Goal: Transaction & Acquisition: Purchase product/service

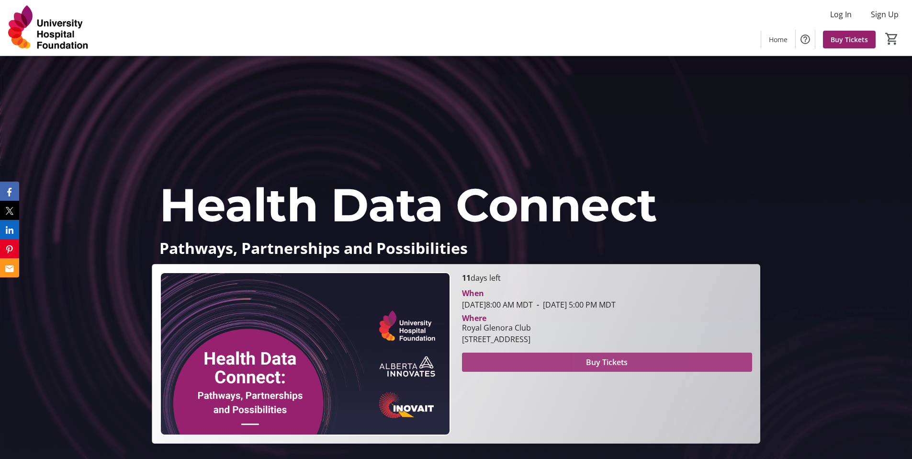
click at [602, 353] on span at bounding box center [607, 362] width 290 height 23
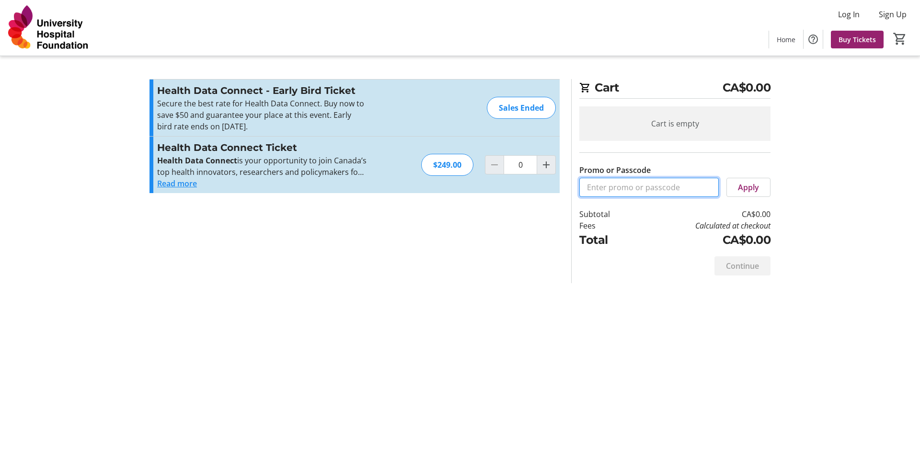
click at [644, 186] on input "Promo or Passcode" at bounding box center [648, 187] width 139 height 19
click at [436, 165] on div "$249.00" at bounding box center [447, 165] width 52 height 22
click at [540, 167] on mat-icon "Increment by one" at bounding box center [545, 164] width 11 height 11
type input "1"
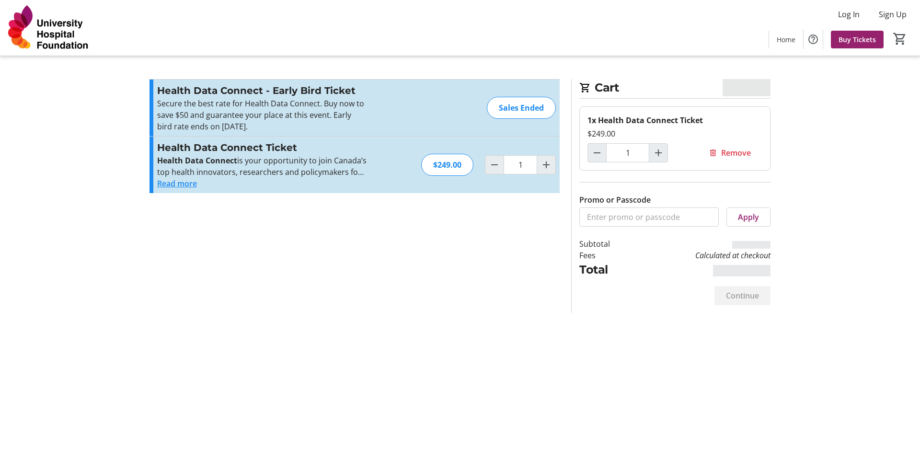
click at [175, 182] on button "Read more" at bounding box center [177, 183] width 40 height 11
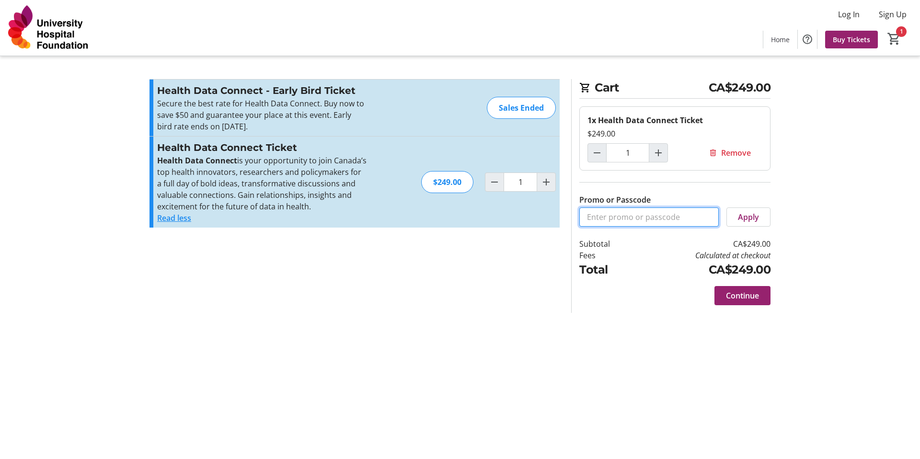
click at [620, 215] on input "Promo or Passcode" at bounding box center [648, 216] width 139 height 19
paste input "CONNECT10"
type input "CONNECT10"
click at [753, 210] on span at bounding box center [748, 216] width 43 height 23
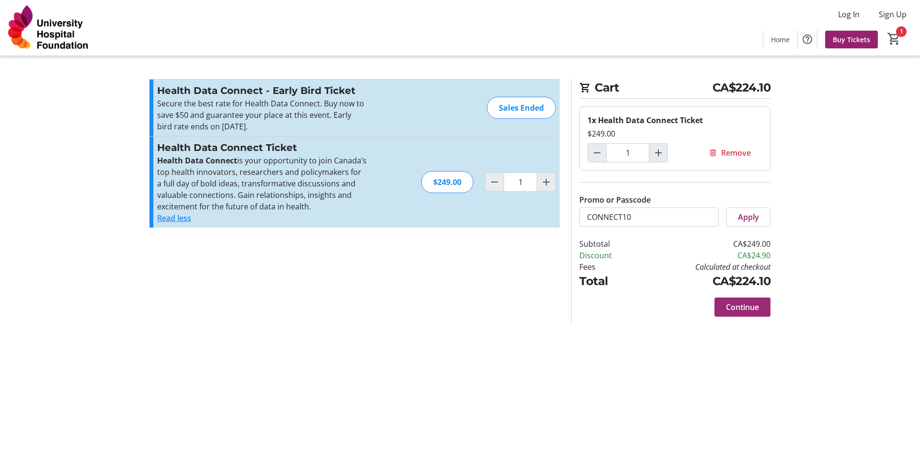
click at [738, 305] on span "Continue" at bounding box center [742, 306] width 33 height 11
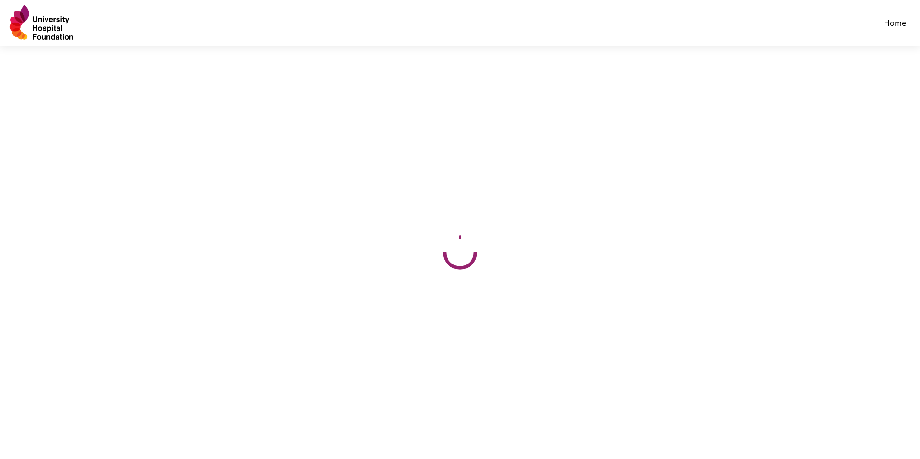
select select "CA"
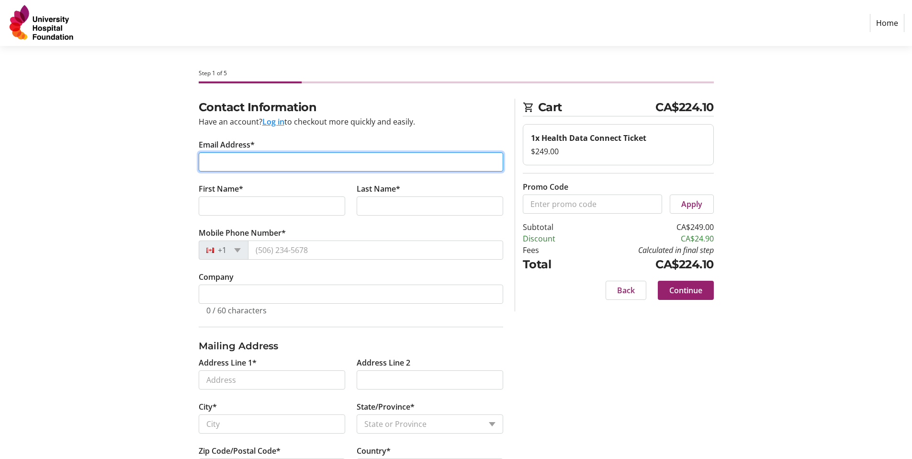
click at [245, 161] on input "Email Address*" at bounding box center [351, 161] width 305 height 19
type input "[PERSON_NAME][EMAIL_ADDRESS][PERSON_NAME][DOMAIN_NAME]"
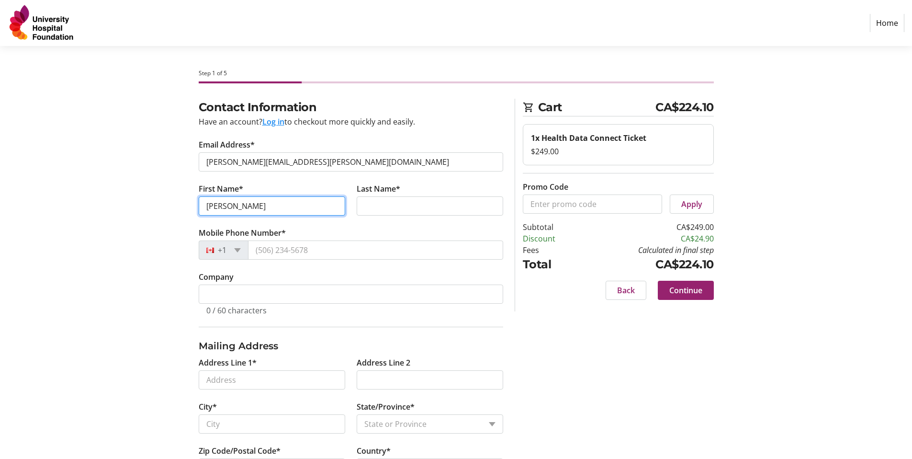
type input "[PERSON_NAME]"
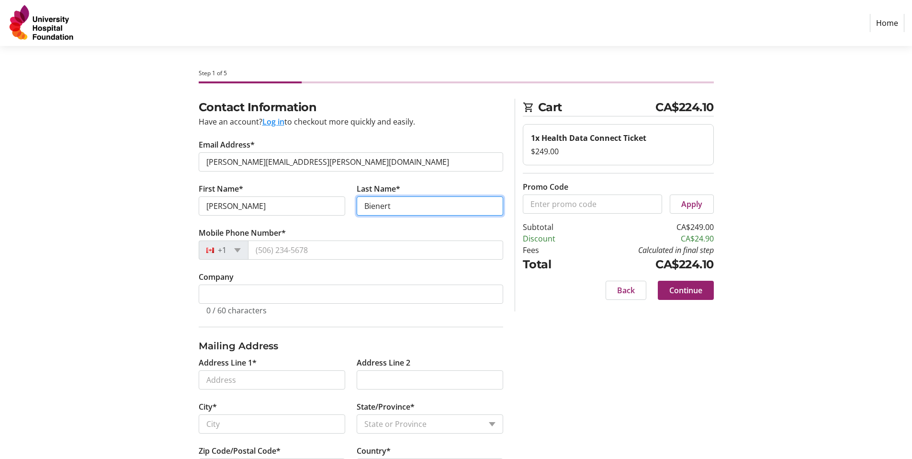
type input "Bienert"
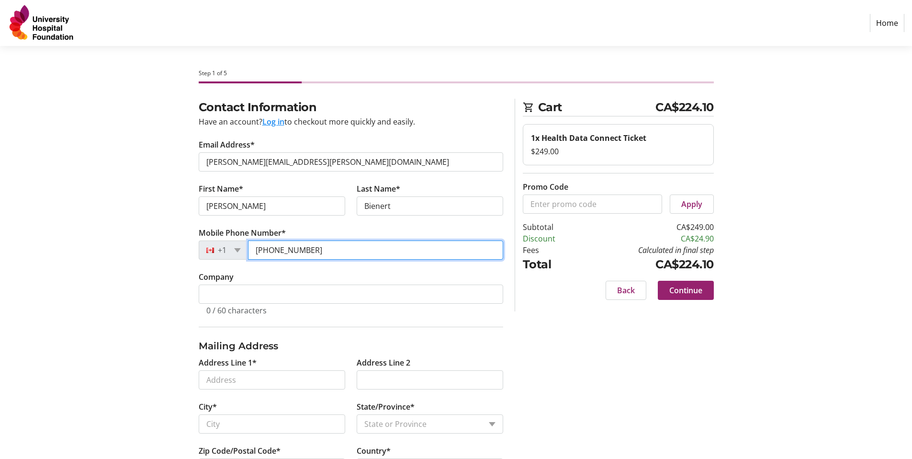
type input "[PHONE_NUMBER]"
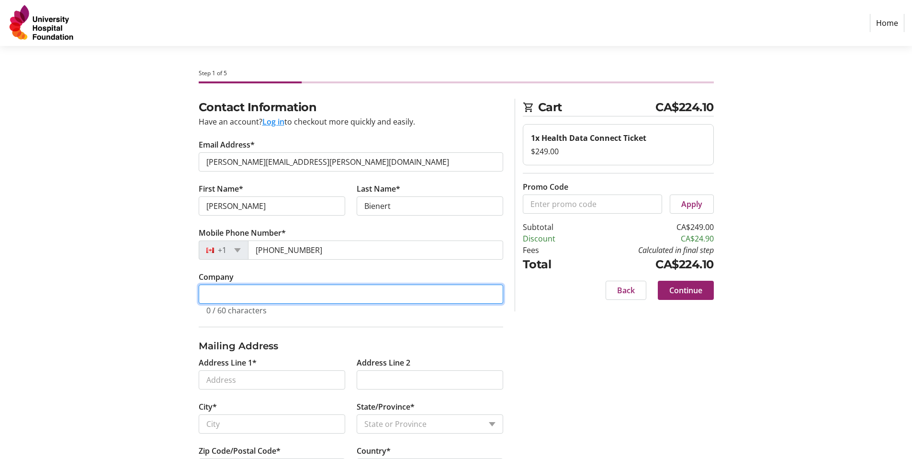
click at [245, 299] on input "Company" at bounding box center [351, 293] width 305 height 19
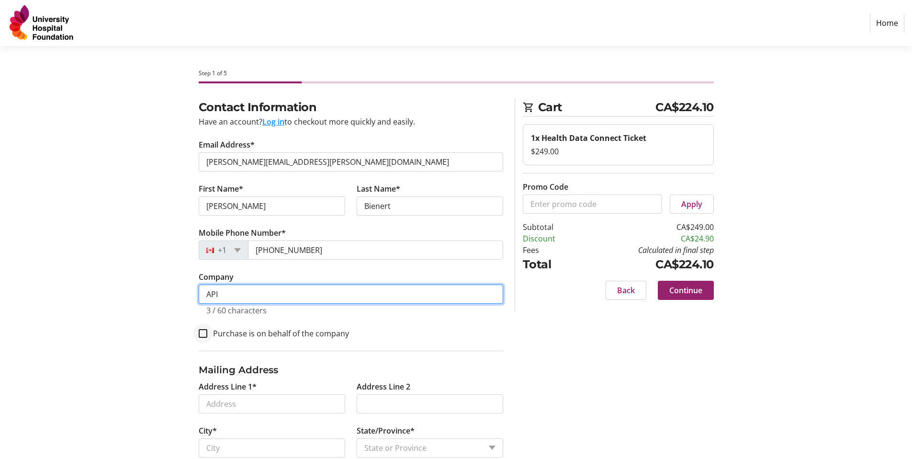
type input "API"
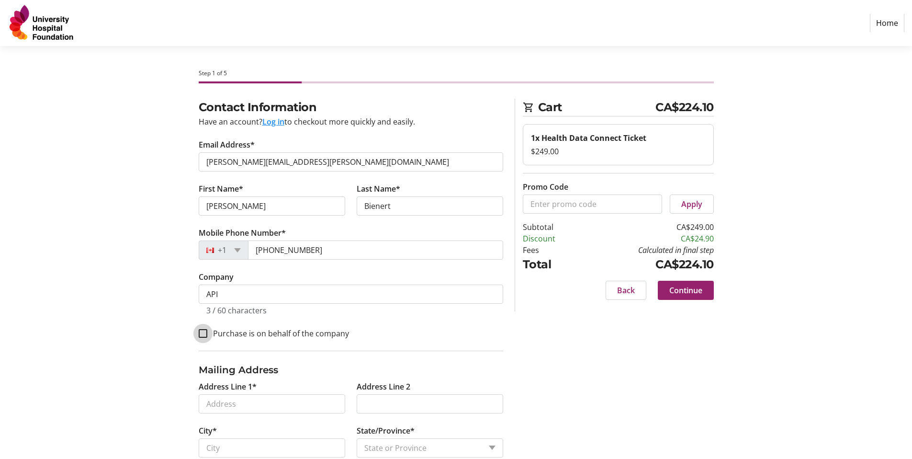
click at [206, 332] on input "Purchase is on behalf of the company" at bounding box center [203, 333] width 9 height 9
checkbox input "true"
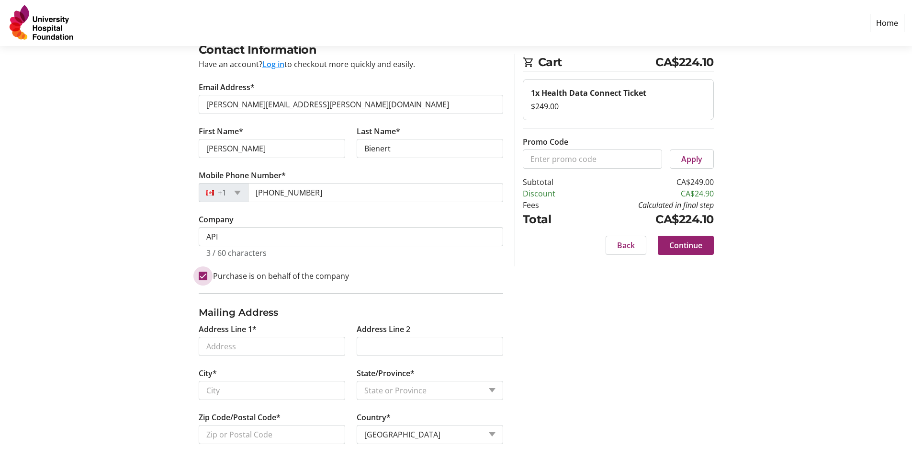
scroll to position [65, 0]
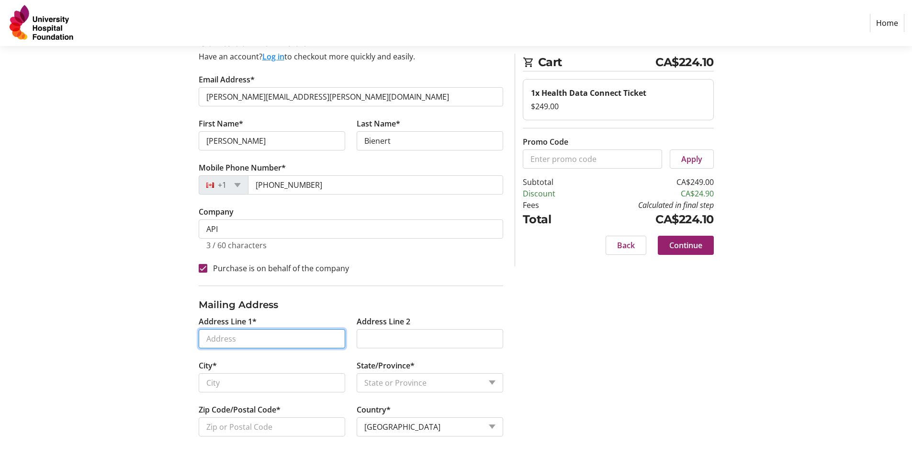
click at [237, 340] on input "Address Line 1*" at bounding box center [272, 338] width 147 height 19
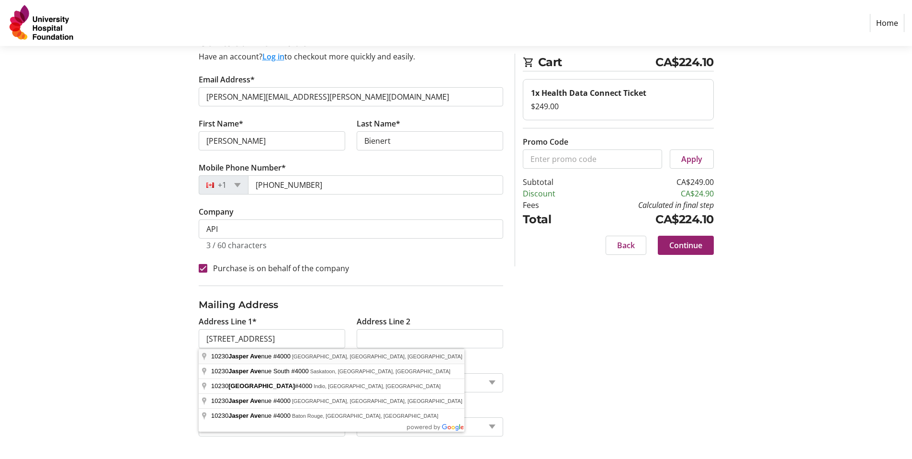
type input "[STREET_ADDRESS]"
type input "[GEOGRAPHIC_DATA]"
select select "AB"
type input "T5J 4P6"
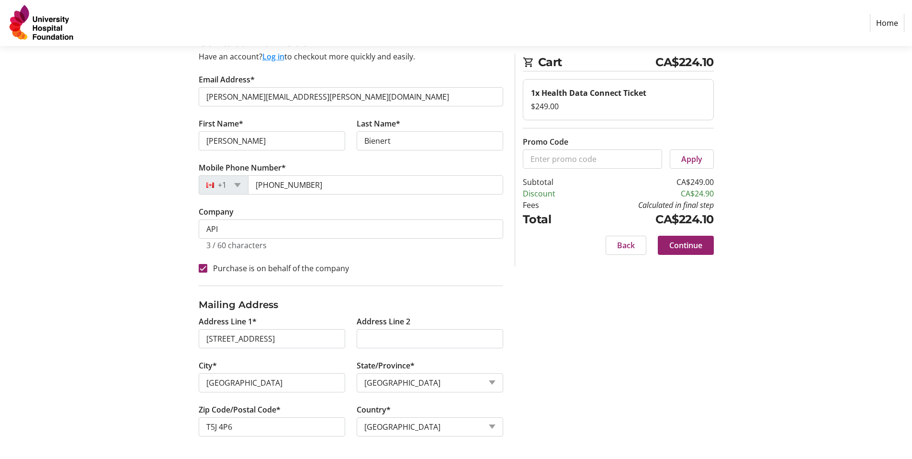
click at [695, 246] on span "Continue" at bounding box center [686, 244] width 33 height 11
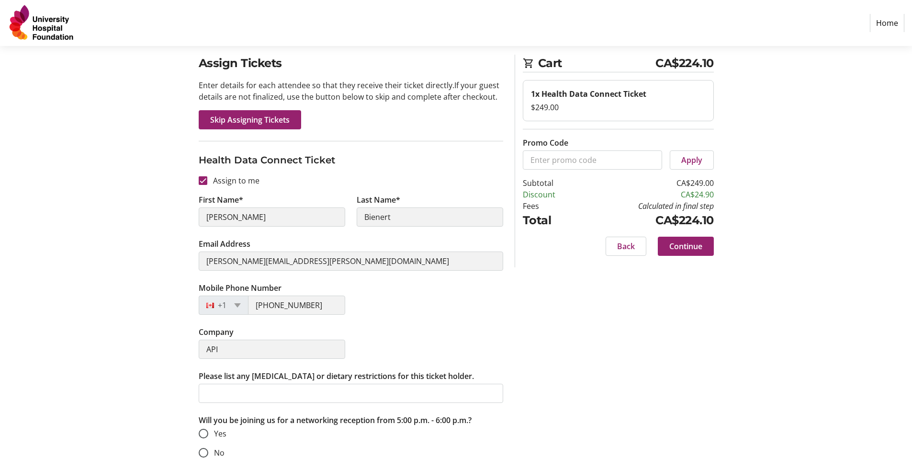
scroll to position [55, 0]
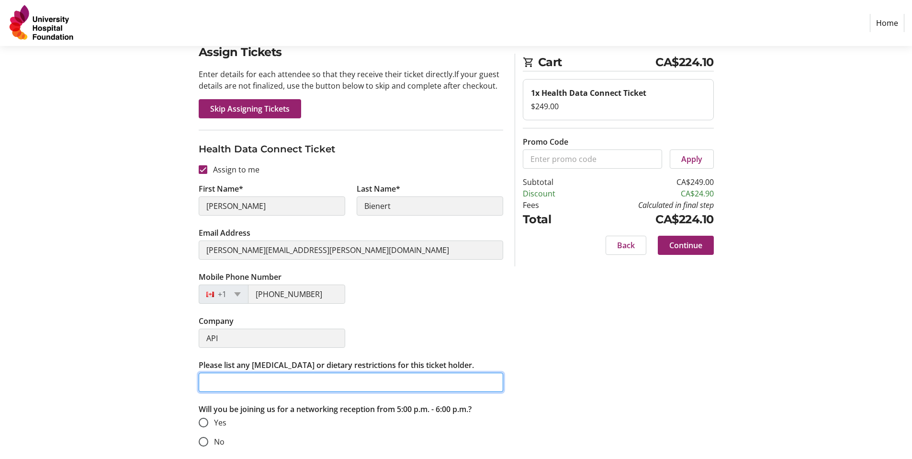
click at [285, 380] on input "Please list any [MEDICAL_DATA] or dietary restrictions for this ticket holder." at bounding box center [351, 382] width 305 height 19
type input "v"
type input "Vegan and Gluten Free"
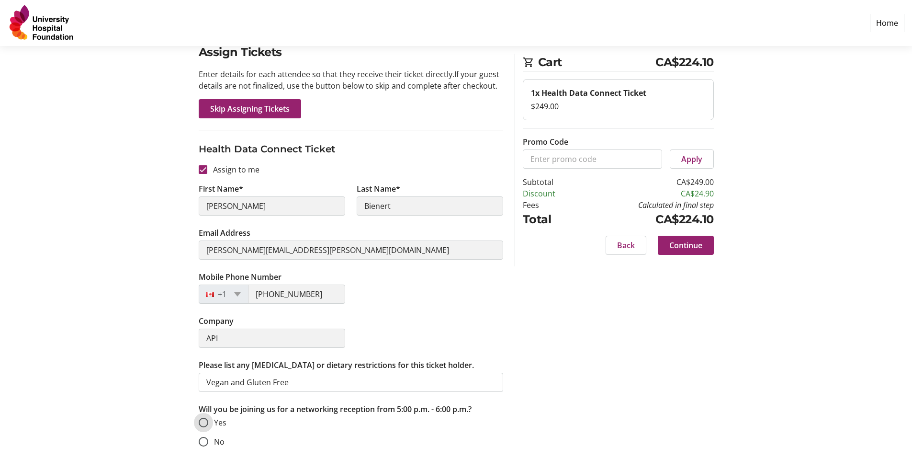
drag, startPoint x: 206, startPoint y: 423, endPoint x: 341, endPoint y: 432, distance: 135.8
click at [203, 425] on input "Yes" at bounding box center [204, 423] width 10 height 10
radio input "true"
click at [689, 240] on span "Continue" at bounding box center [686, 244] width 33 height 11
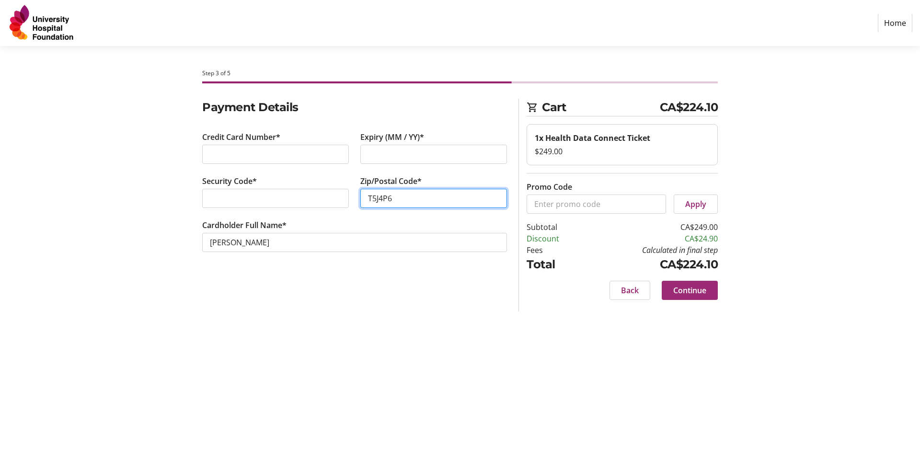
type input "T5J4P6"
click at [675, 288] on span "Continue" at bounding box center [689, 289] width 33 height 11
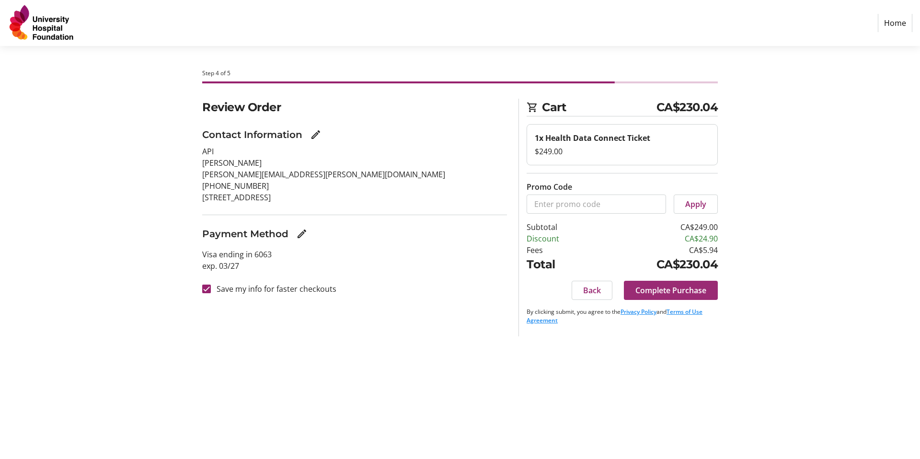
click at [674, 293] on span "Complete Purchase" at bounding box center [670, 289] width 71 height 11
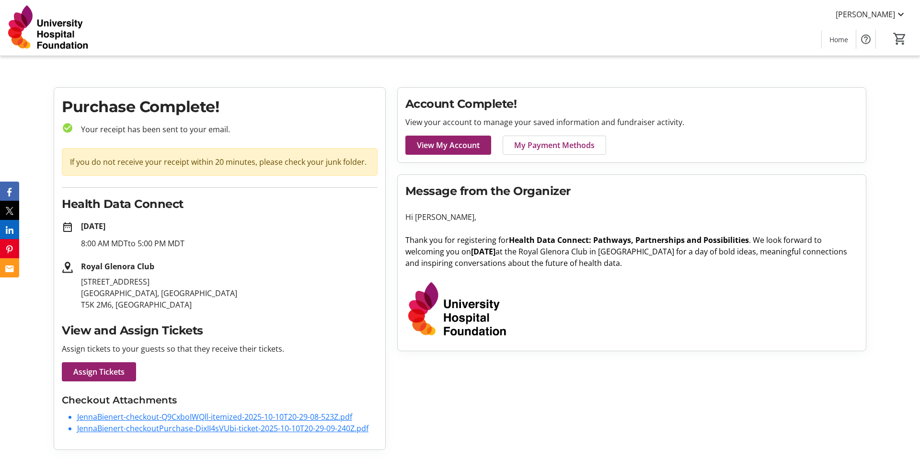
click at [120, 198] on h2 "Health Data Connect" at bounding box center [220, 203] width 316 height 17
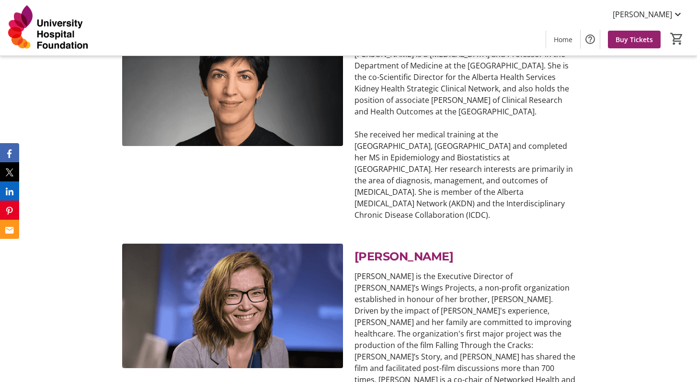
scroll to position [5150, 0]
